Goal: Use online tool/utility: Utilize a website feature to perform a specific function

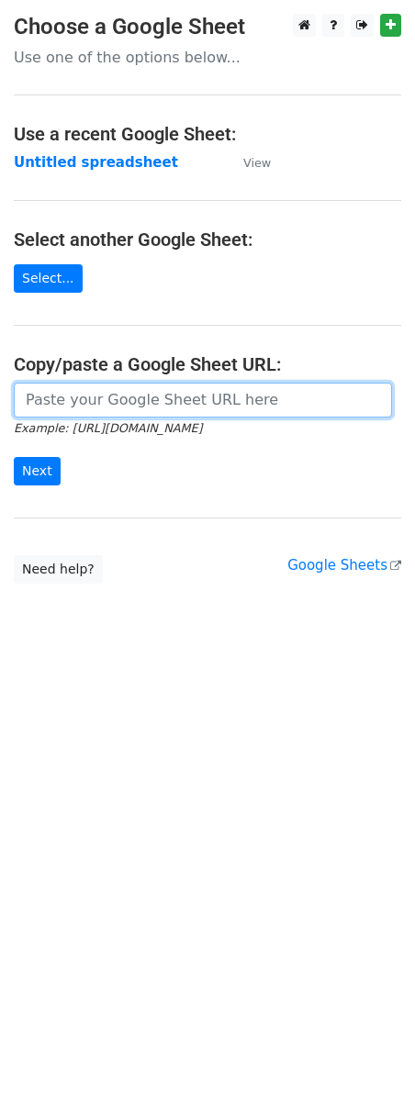
drag, startPoint x: 0, startPoint y: 0, endPoint x: 83, endPoint y: 398, distance: 406.6
click at [84, 398] on input "url" at bounding box center [203, 400] width 378 height 35
paste input "[URL][DOMAIN_NAME]"
type input "[URL][DOMAIN_NAME]"
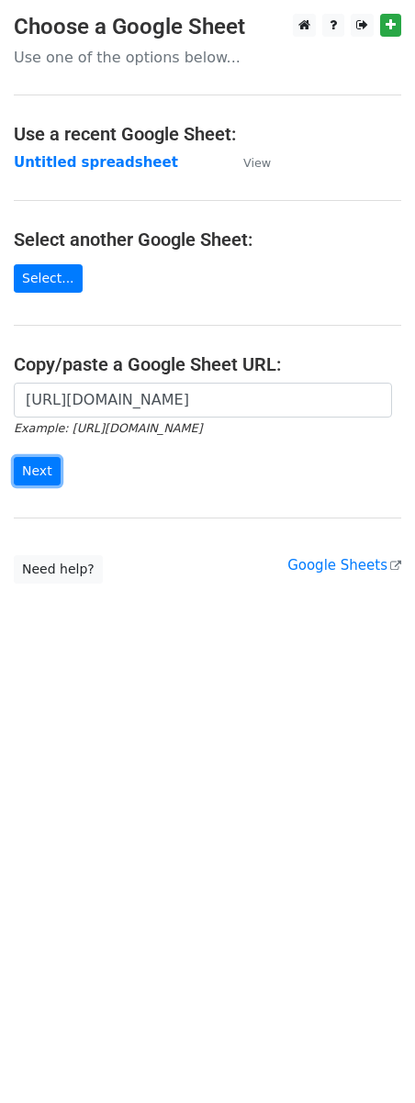
click at [42, 470] on input "Next" at bounding box center [37, 471] width 47 height 28
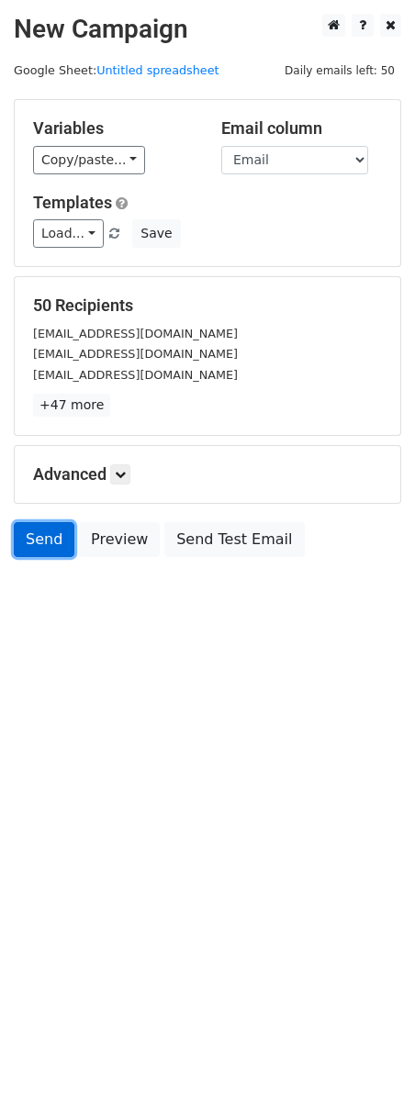
click at [26, 543] on link "Send" at bounding box center [44, 539] width 61 height 35
